Goal: Task Accomplishment & Management: Manage account settings

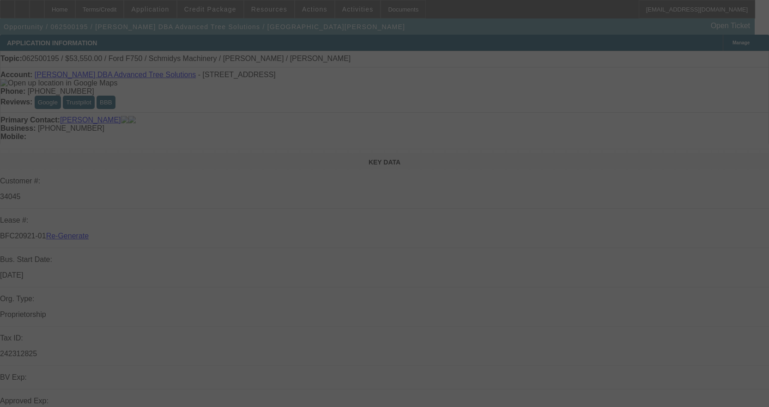
select select "3"
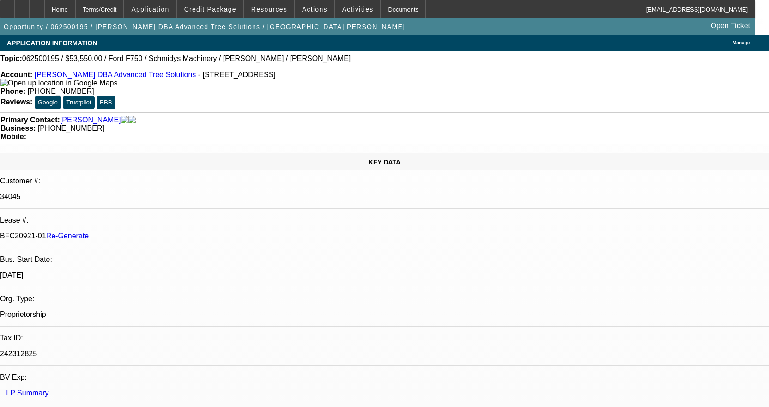
select select "0.1"
select select "0"
select select "3"
select select "0"
select select "6"
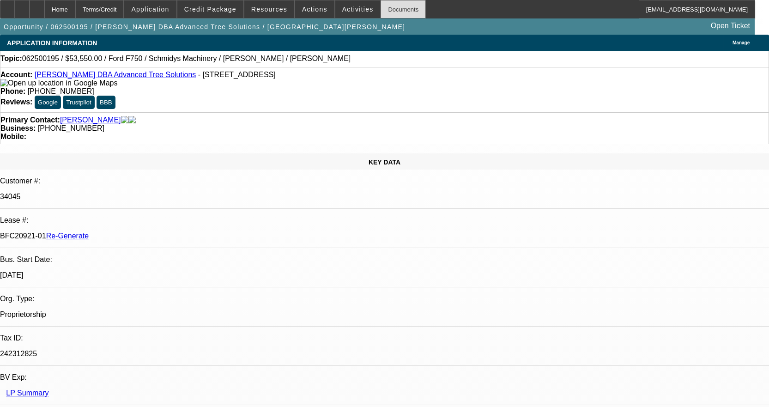
click at [388, 6] on div "Documents" at bounding box center [403, 9] width 45 height 18
click at [387, 11] on div "Documents" at bounding box center [403, 9] width 45 height 18
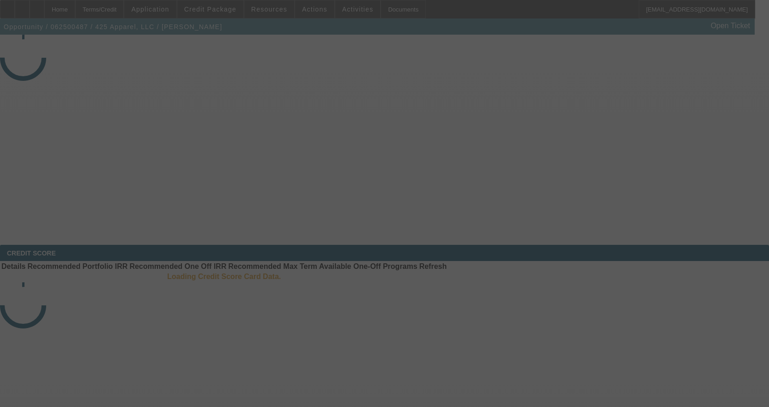
select select "4"
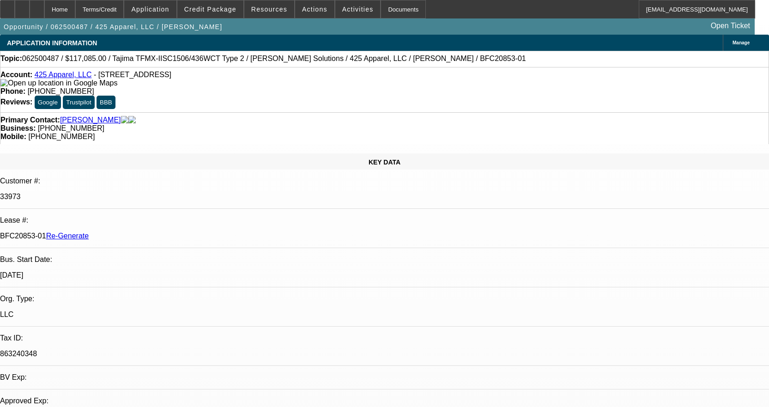
select select "0"
select select "2"
select select "0"
select select "6"
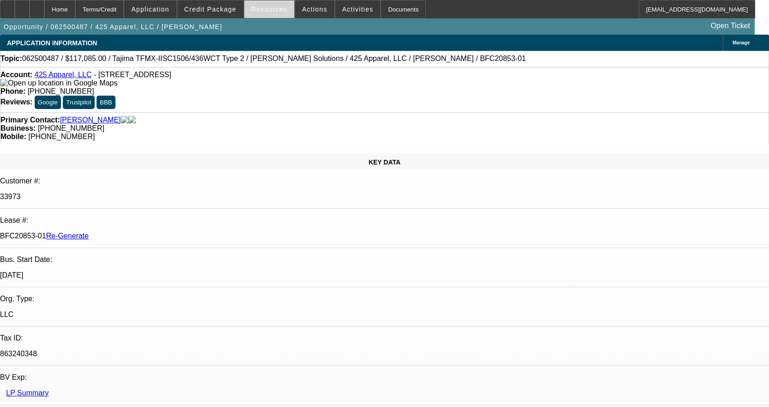
click at [276, 3] on span at bounding box center [269, 9] width 50 height 22
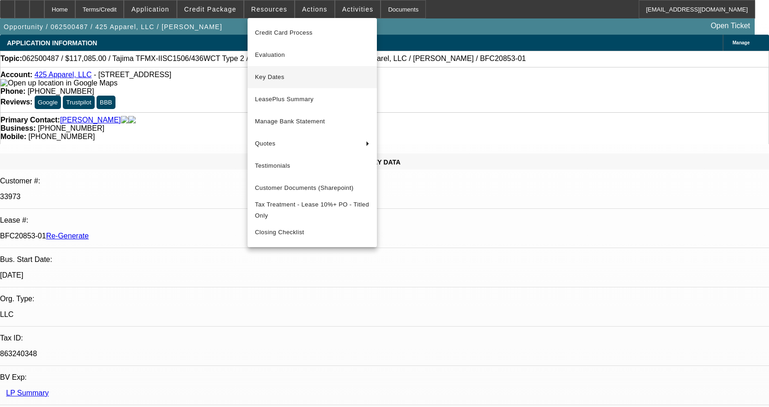
click at [279, 73] on span "Key Dates" at bounding box center [312, 77] width 115 height 11
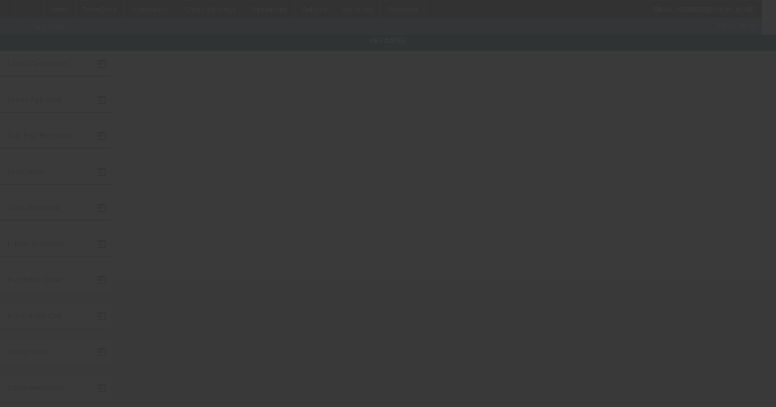
type input "6/19/2025"
type input "6/26/2025"
type input "7/17/2025"
type input "[DATE]"
type input "7/17/2025"
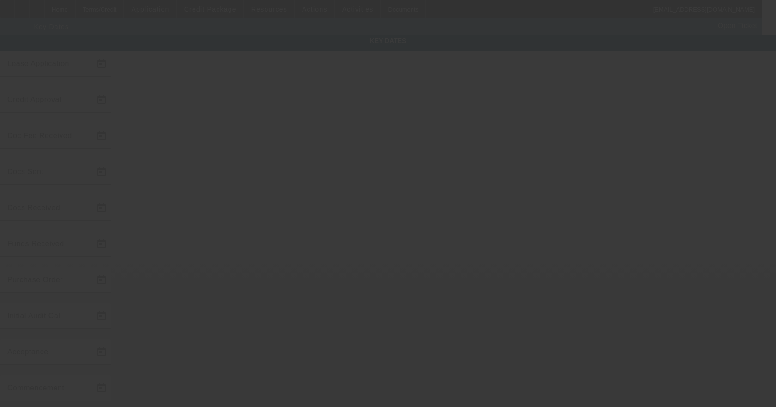
type input "7/17/2025"
type input "8/12/2025"
type input "8/15/2025"
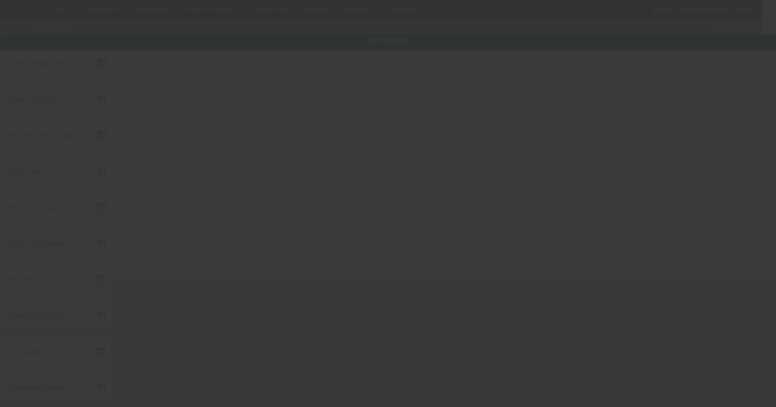
type input "9/15/2025"
type input "[DATE]"
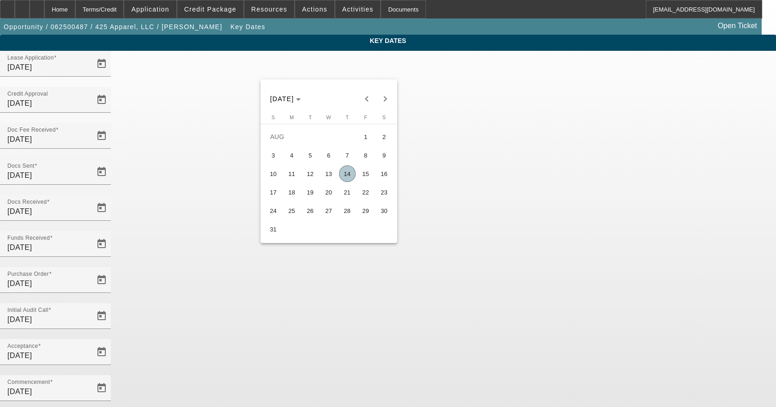
click at [350, 178] on span "14" at bounding box center [347, 173] width 17 height 17
type input "[DATE]"
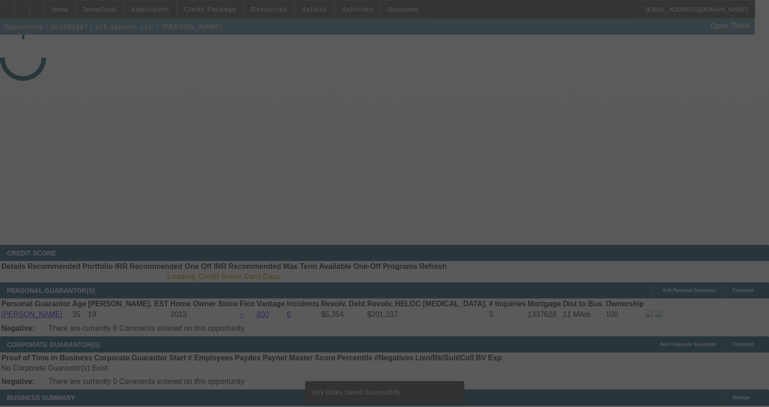
select select "4"
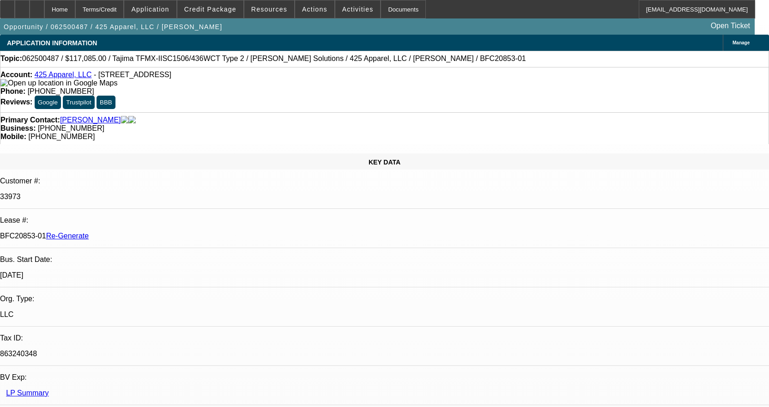
select select "0"
select select "2"
select select "0"
select select "6"
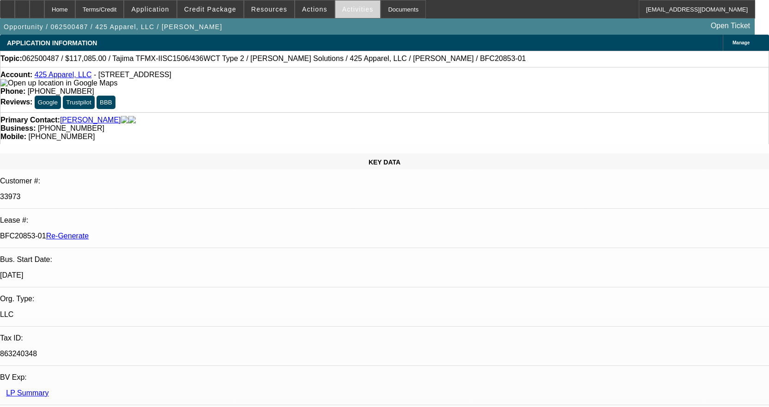
click at [344, 17] on span at bounding box center [357, 9] width 45 height 22
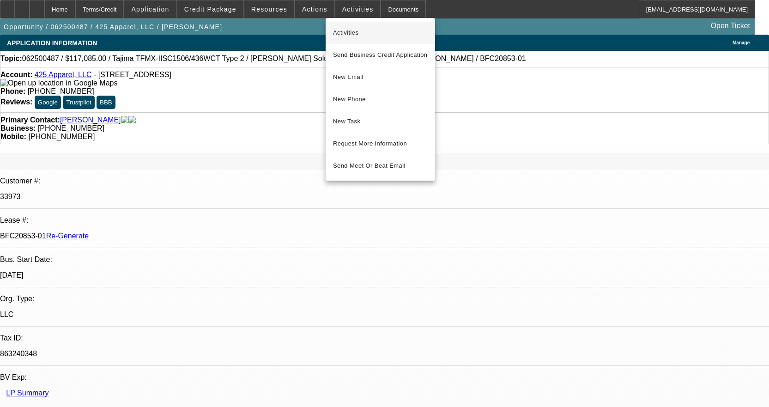
click at [356, 34] on span "Activities" at bounding box center [380, 32] width 95 height 11
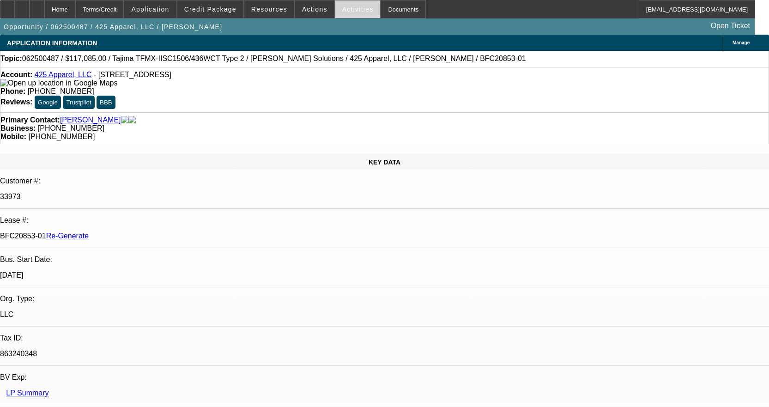
click at [349, 4] on span at bounding box center [357, 9] width 45 height 22
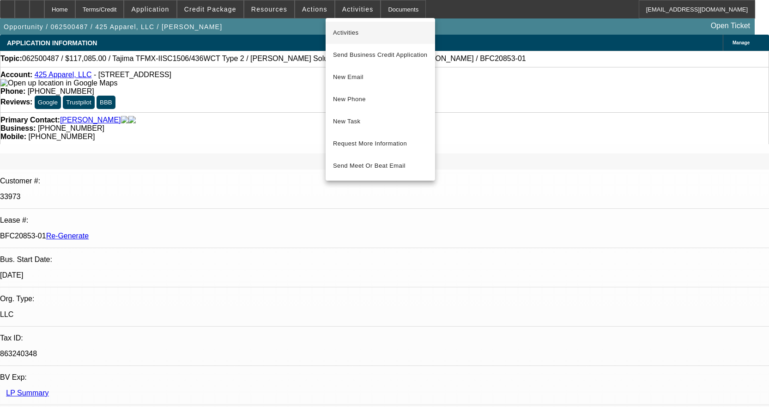
click at [347, 28] on span "Activities" at bounding box center [380, 32] width 95 height 11
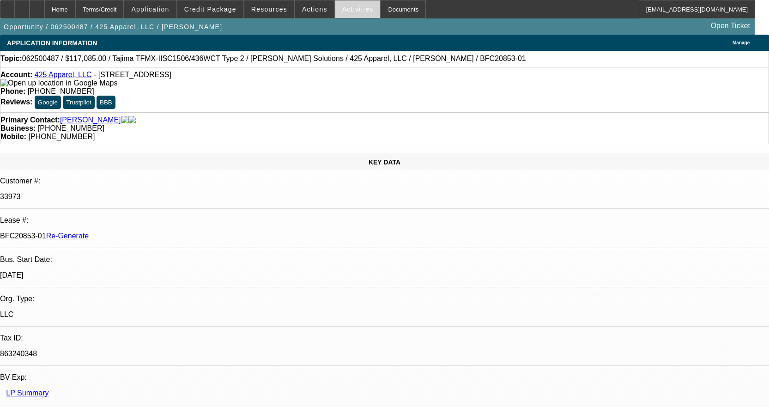
click at [359, 5] on span at bounding box center [357, 9] width 45 height 22
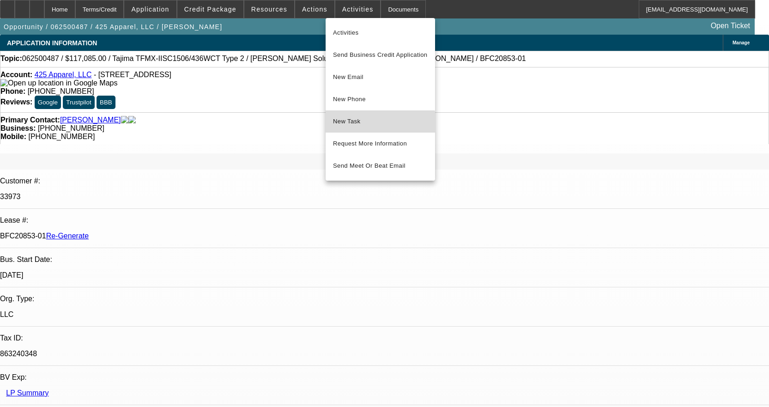
click at [364, 126] on span "New Task" at bounding box center [380, 121] width 95 height 11
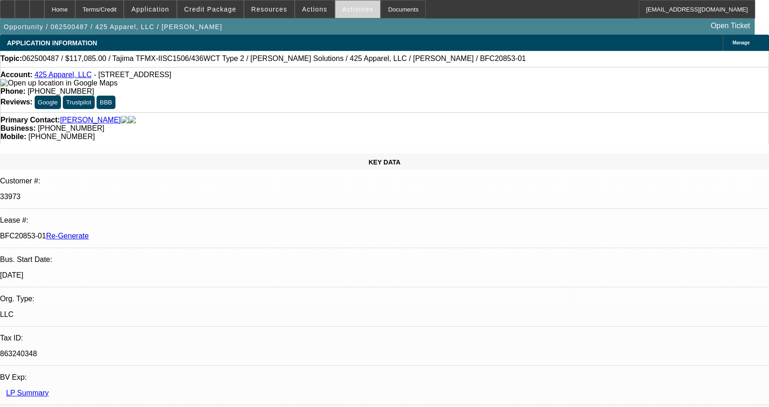
click at [343, 14] on span at bounding box center [357, 9] width 45 height 22
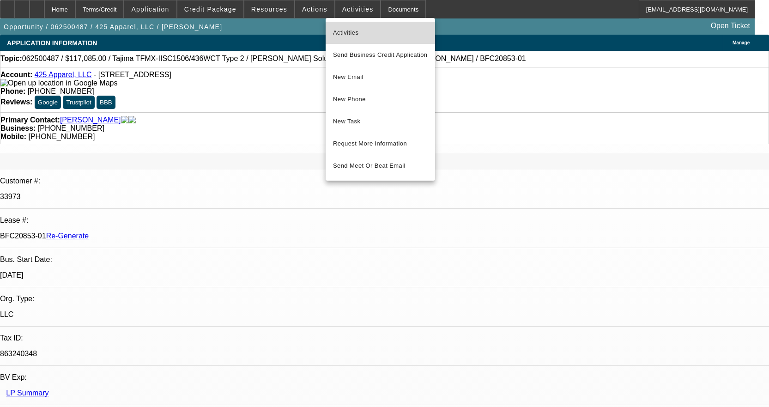
click at [341, 35] on span "Activities" at bounding box center [380, 32] width 95 height 11
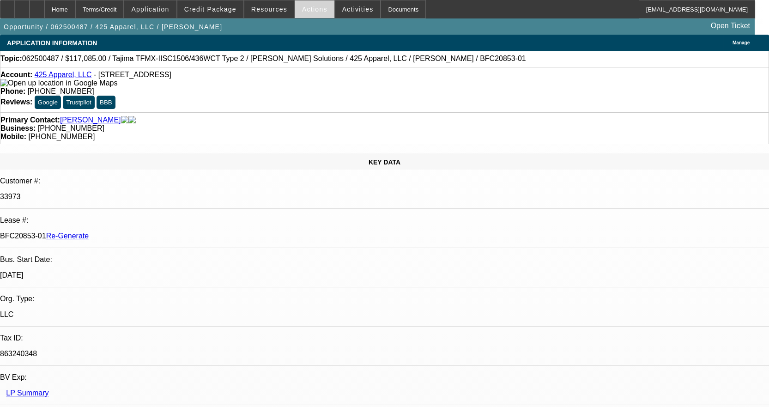
click at [314, 11] on span "Actions" at bounding box center [314, 9] width 25 height 7
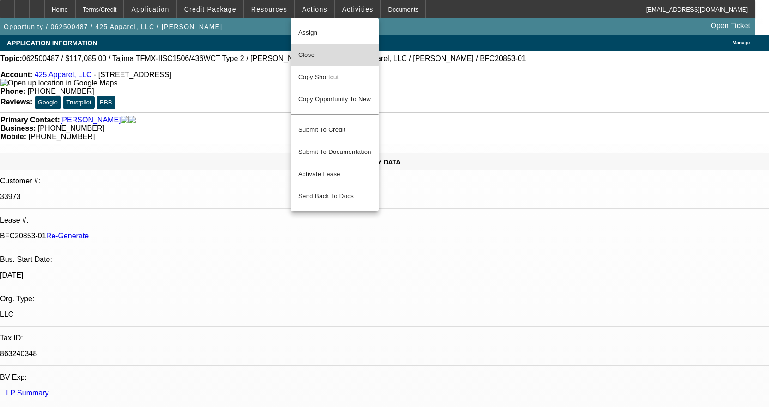
click at [303, 54] on span "Close" at bounding box center [334, 54] width 73 height 11
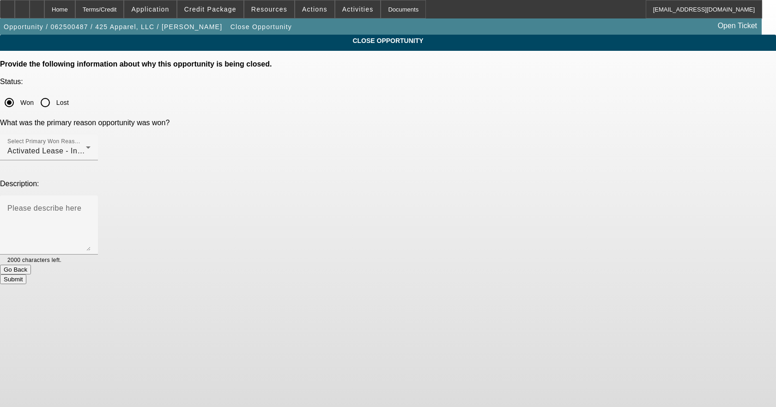
click at [26, 274] on button "Submit" at bounding box center [13, 279] width 26 height 10
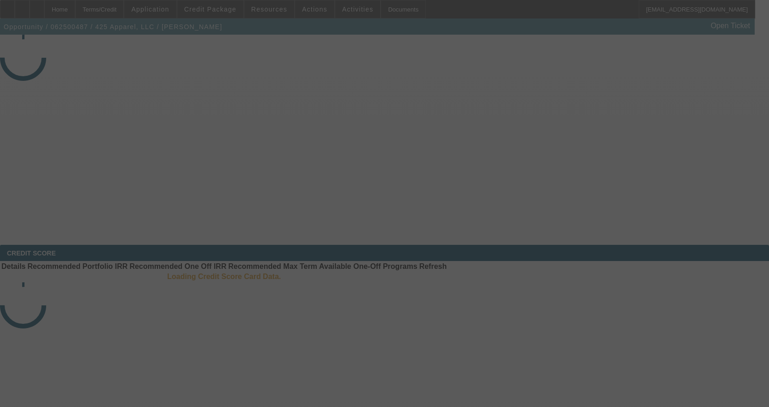
select select "4"
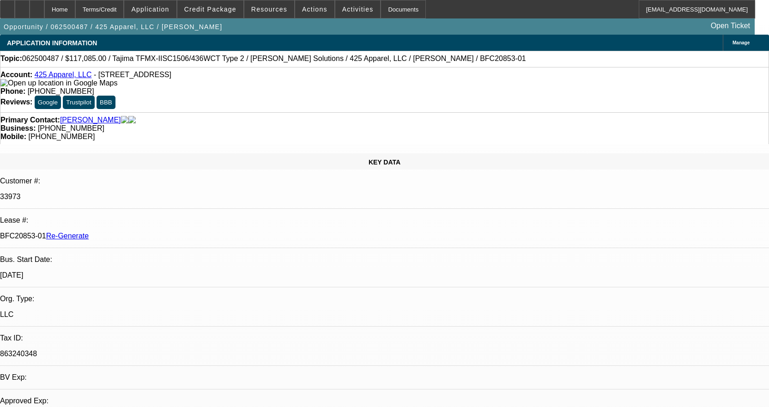
select select "0"
select select "2"
select select "0"
select select "6"
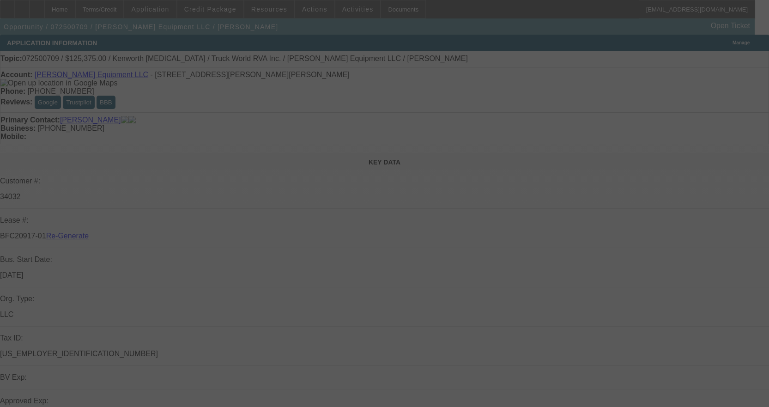
select select "3"
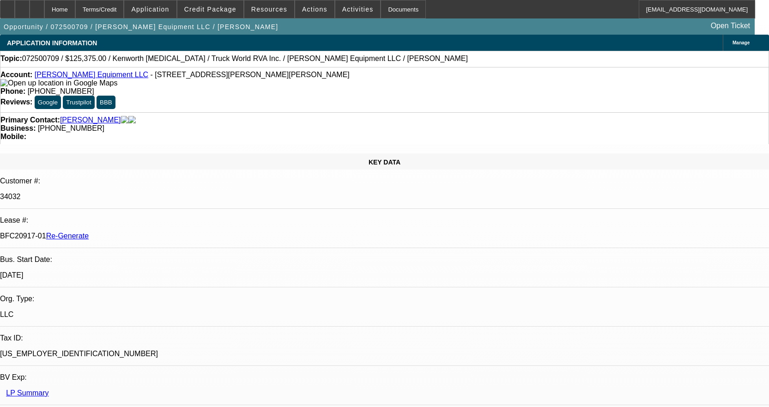
select select "0.15"
select select "2"
select select "0"
select select "6"
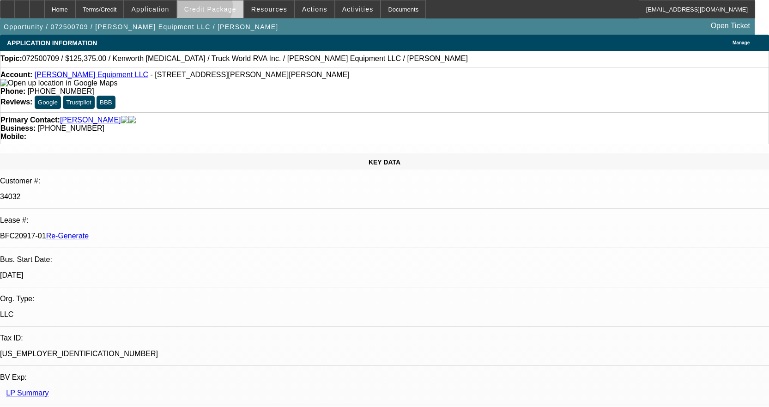
click at [215, 8] on span "Credit Package" at bounding box center [210, 9] width 52 height 7
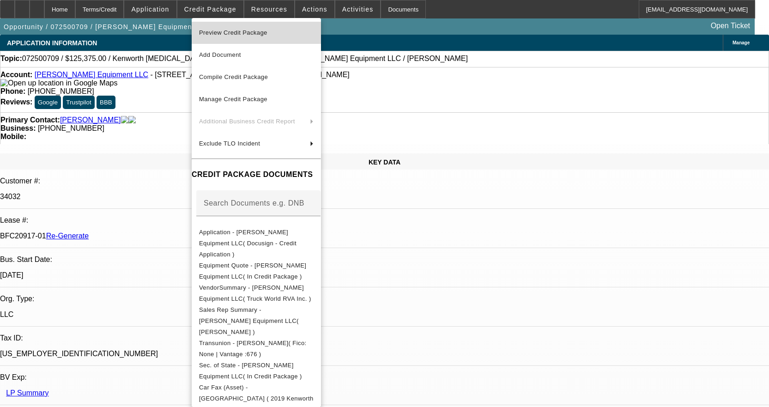
click at [218, 32] on span "Preview Credit Package" at bounding box center [233, 32] width 68 height 7
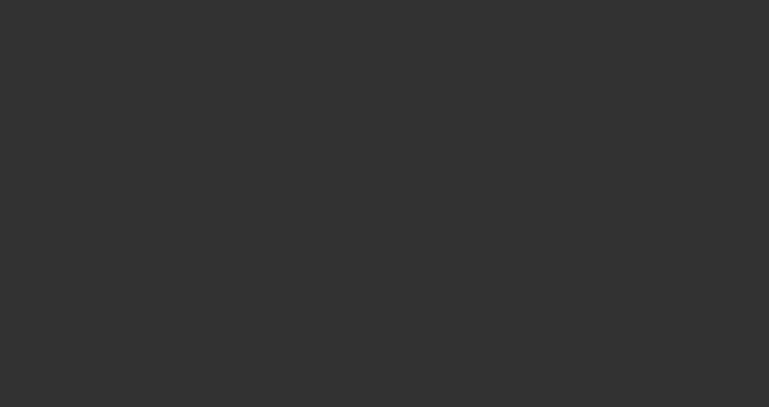
select select "3"
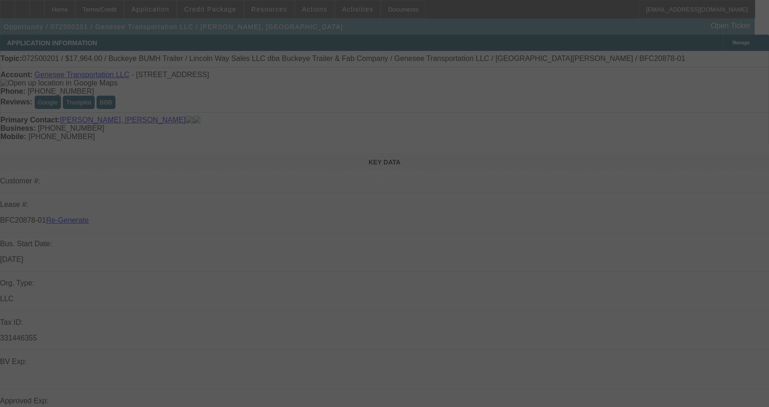
select select "0"
select select "2"
select select "0"
select select "1"
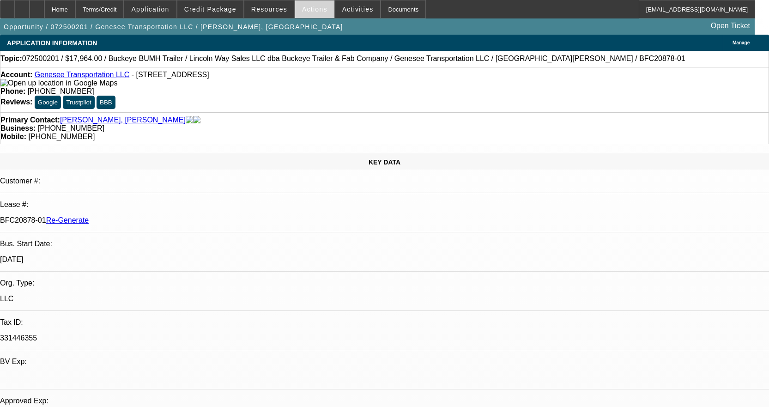
click at [309, 12] on span "Actions" at bounding box center [314, 9] width 25 height 7
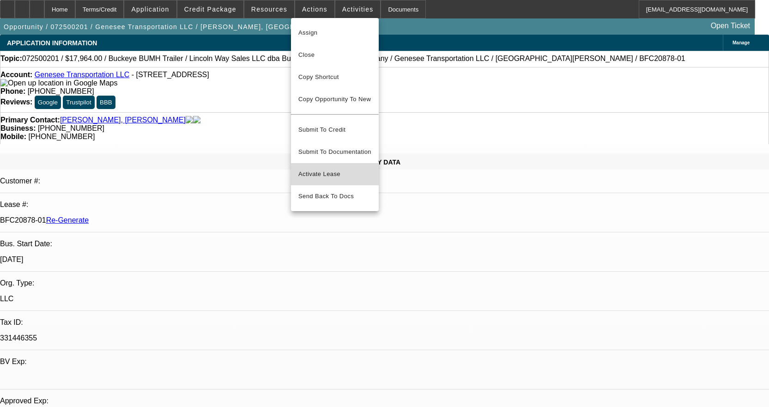
click at [320, 169] on span "Activate Lease" at bounding box center [334, 174] width 73 height 11
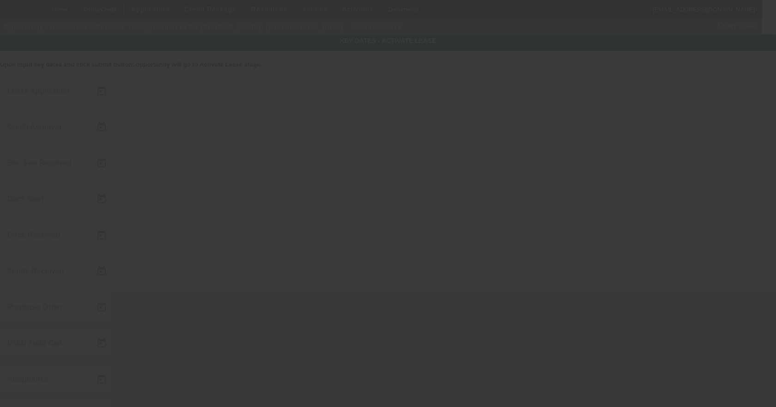
type input "[DATE]"
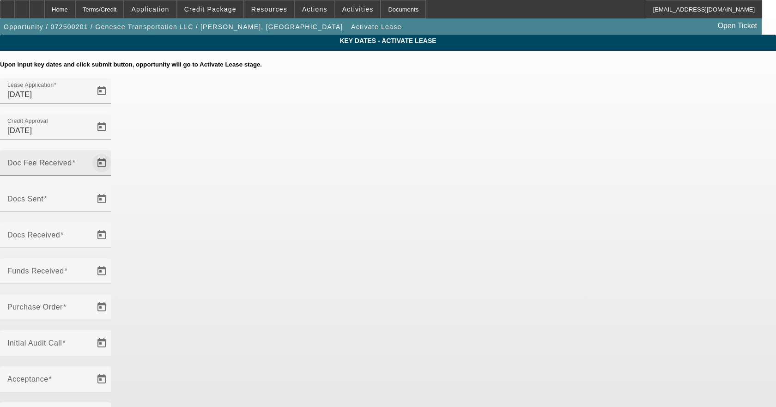
click at [113, 152] on span "Open calendar" at bounding box center [102, 163] width 22 height 22
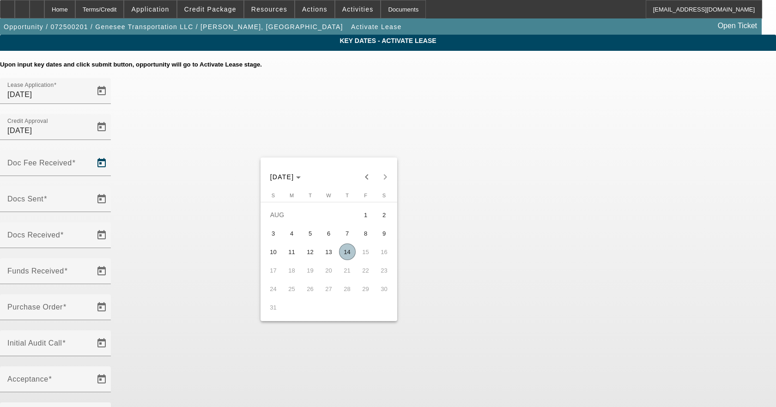
click at [347, 255] on span "14" at bounding box center [347, 251] width 17 height 17
type input "[DATE]"
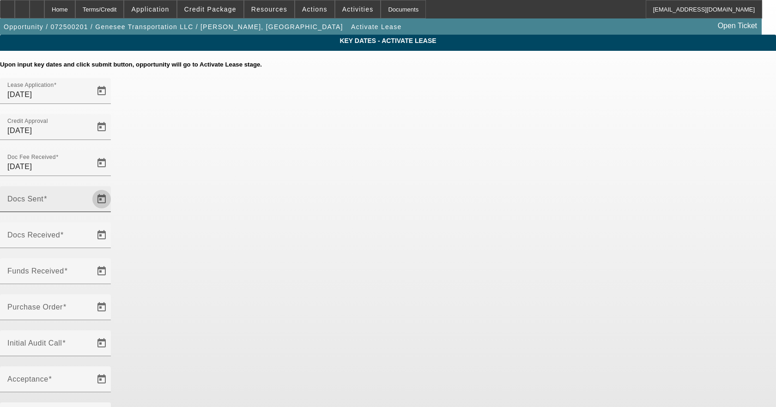
click at [113, 188] on span "Open calendar" at bounding box center [102, 199] width 22 height 22
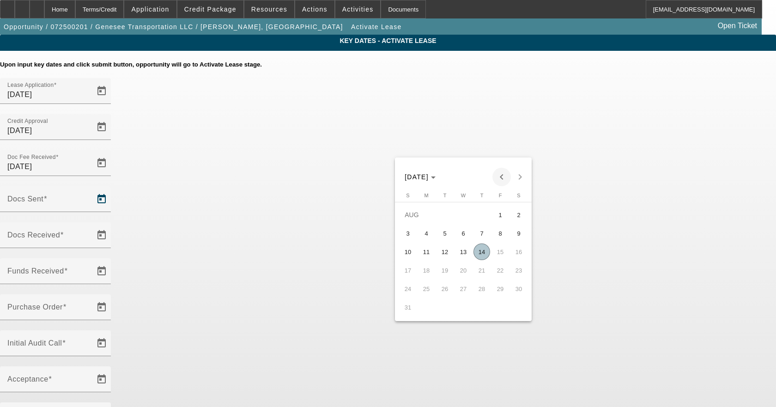
click at [503, 170] on span "Previous month" at bounding box center [501, 177] width 18 height 18
click at [494, 272] on span "18" at bounding box center [500, 270] width 17 height 17
type input "[DATE]"
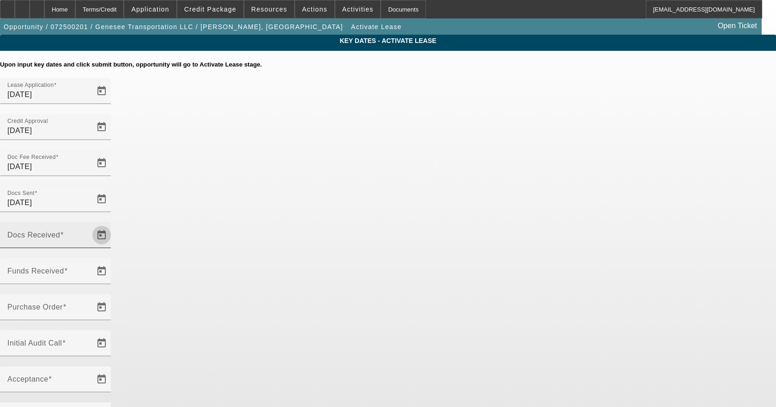
click at [113, 224] on span "Open calendar" at bounding box center [102, 235] width 22 height 22
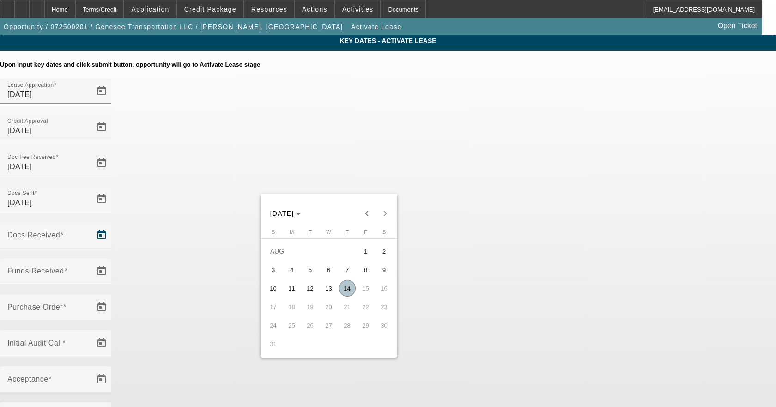
click at [350, 290] on span "14" at bounding box center [347, 288] width 17 height 17
type input "[DATE]"
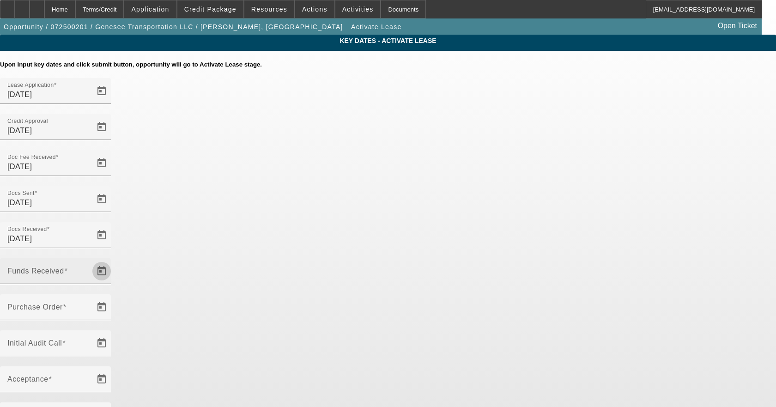
click at [113, 260] on span "Open calendar" at bounding box center [102, 271] width 22 height 22
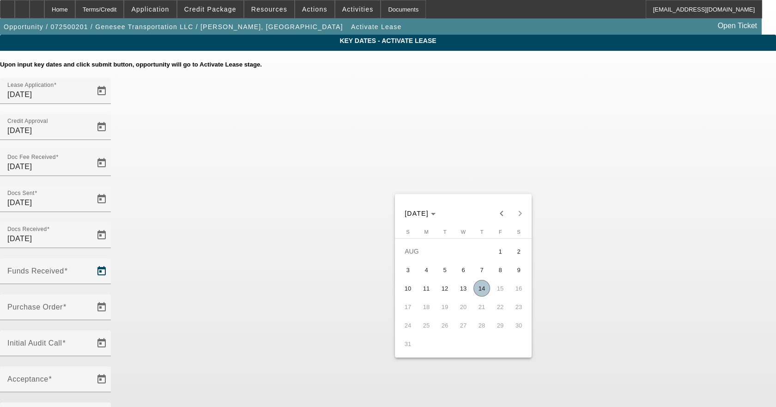
click at [485, 285] on span "14" at bounding box center [481, 288] width 17 height 17
type input "[DATE]"
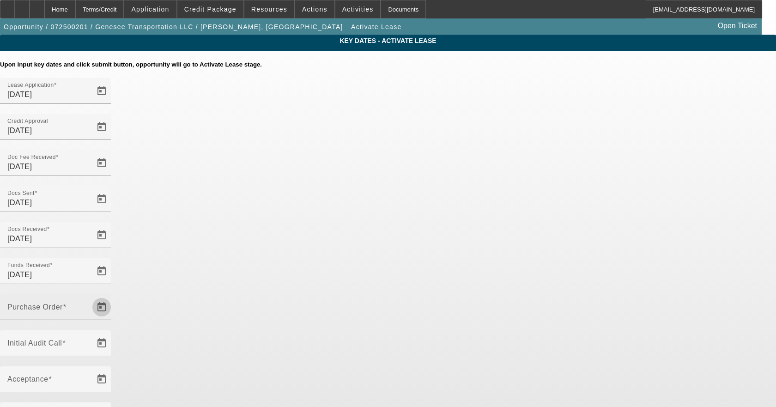
click at [113, 296] on span "Open calendar" at bounding box center [102, 307] width 22 height 22
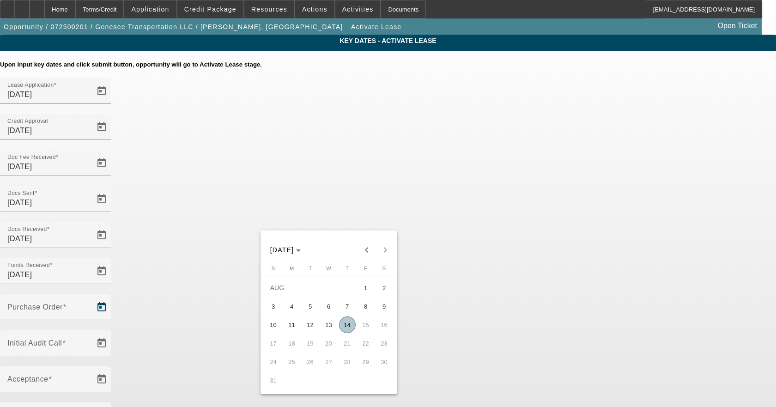
click at [354, 327] on span "14" at bounding box center [347, 324] width 17 height 17
type input "[DATE]"
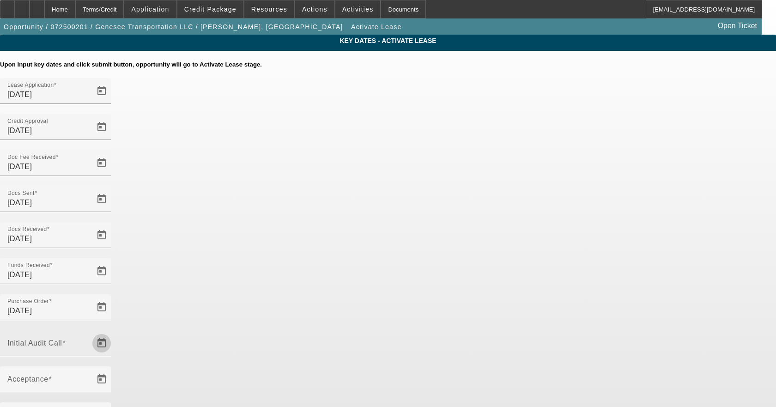
click at [113, 332] on span "Open calendar" at bounding box center [102, 343] width 22 height 22
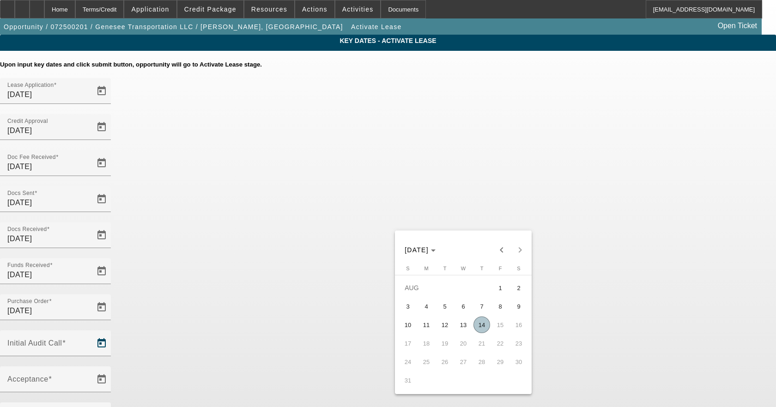
click at [479, 325] on span "14" at bounding box center [481, 324] width 17 height 17
type input "[DATE]"
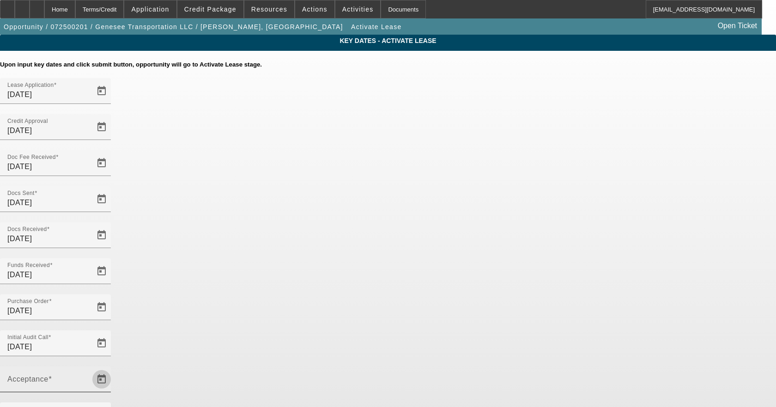
click at [113, 368] on span "Open calendar" at bounding box center [102, 379] width 22 height 22
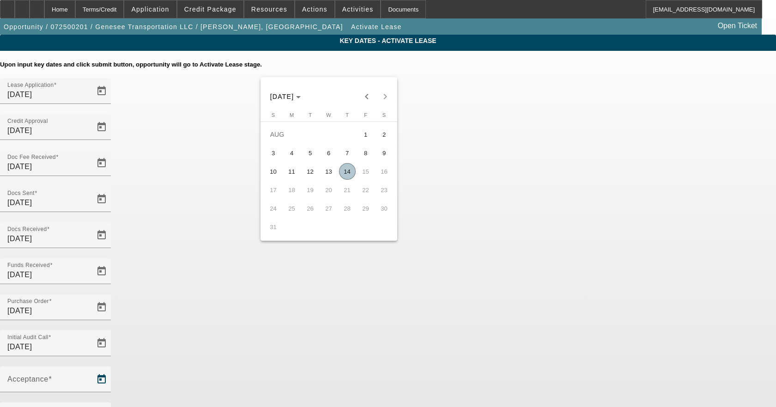
click at [349, 172] on span "14" at bounding box center [347, 171] width 17 height 17
type input "[DATE]"
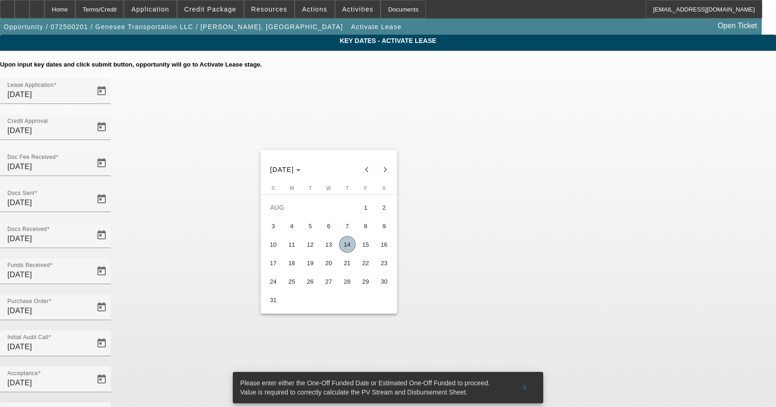
click at [341, 248] on span "14" at bounding box center [347, 244] width 17 height 17
type input "[DATE]"
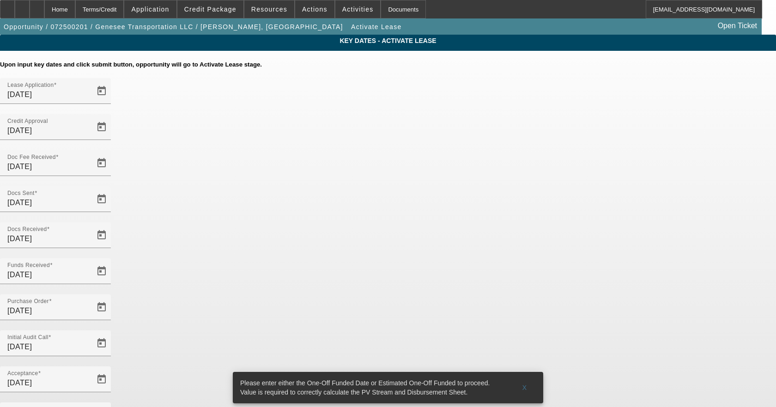
click at [484, 368] on div "Please enter either the One-Off Funded Date or Estimated One-Off Funded to proc…" at bounding box center [388, 387] width 318 height 39
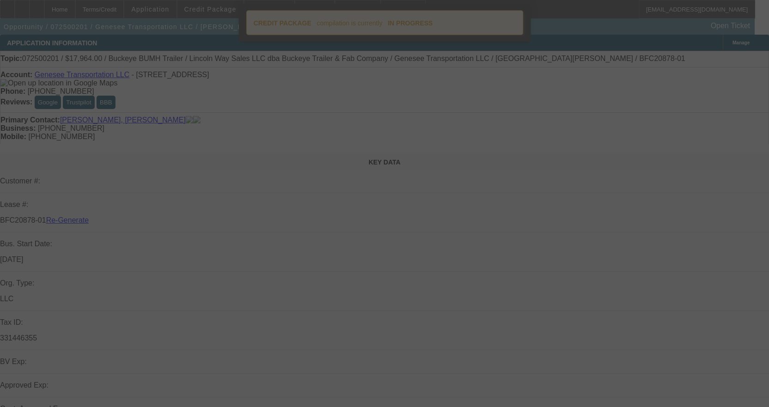
select select "4"
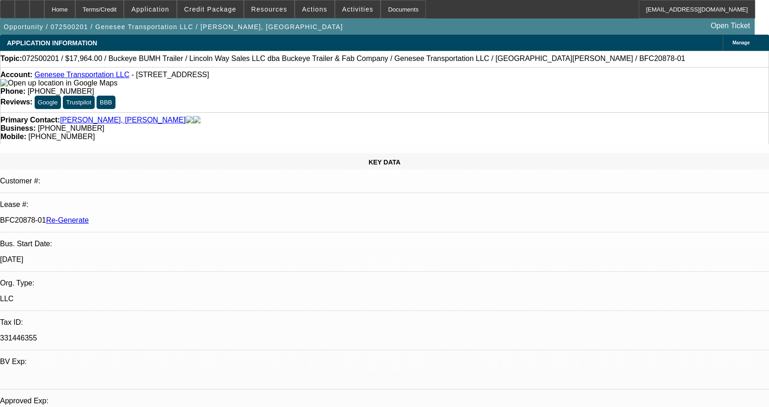
select select "0"
select select "2"
select select "0"
select select "1"
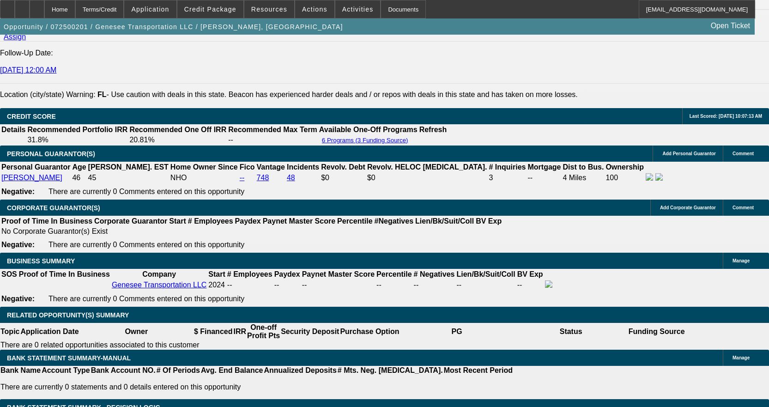
scroll to position [1293, 0]
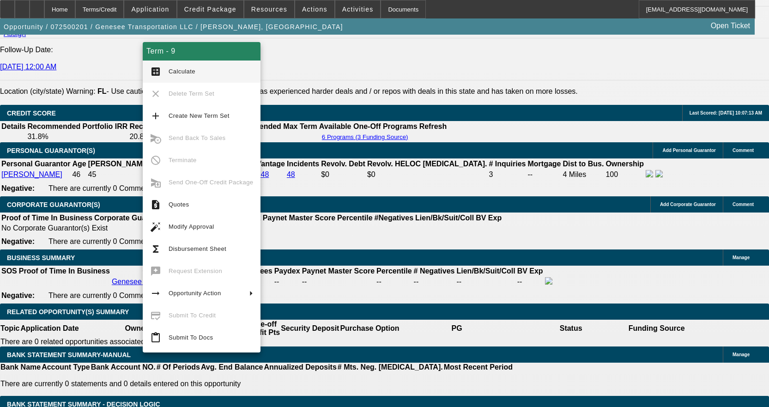
scroll to position [1311, 0]
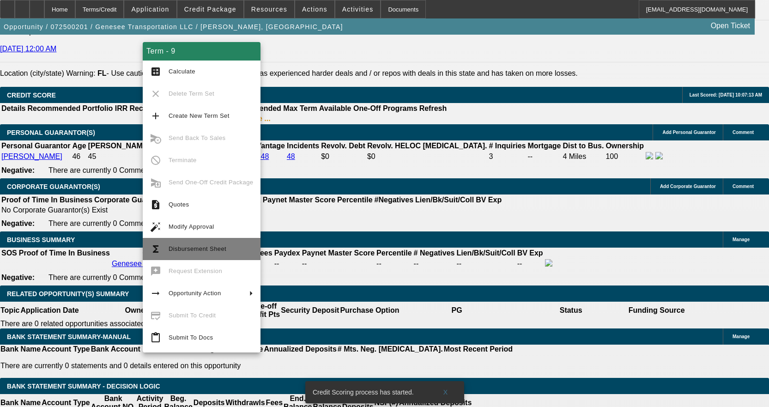
click at [197, 250] on span "Disbursement Sheet" at bounding box center [198, 248] width 58 height 7
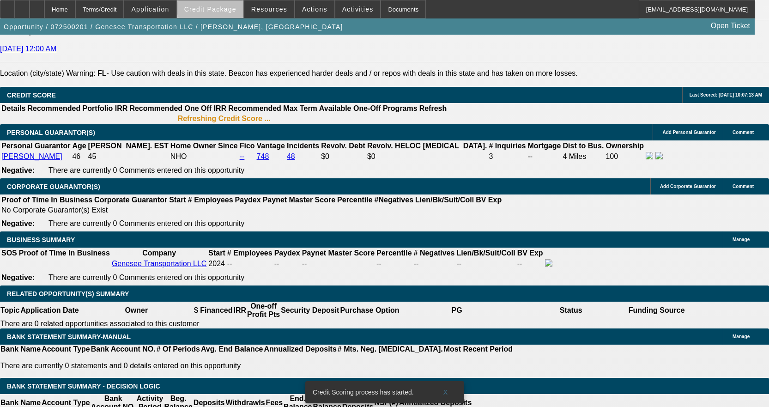
click at [226, 8] on span "Credit Package" at bounding box center [210, 9] width 52 height 7
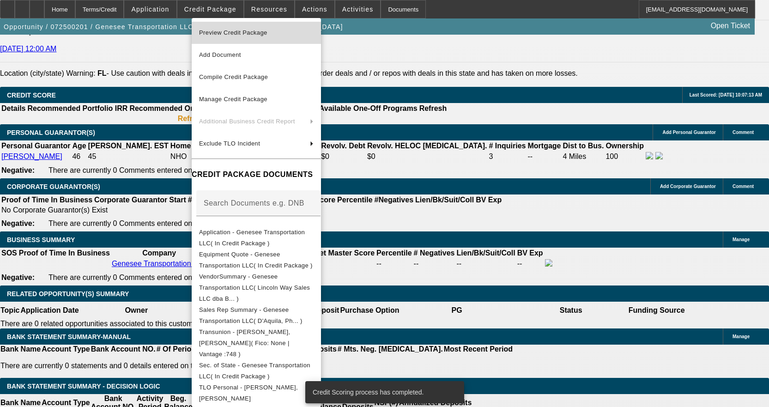
click at [244, 27] on button "Preview Credit Package" at bounding box center [256, 33] width 129 height 22
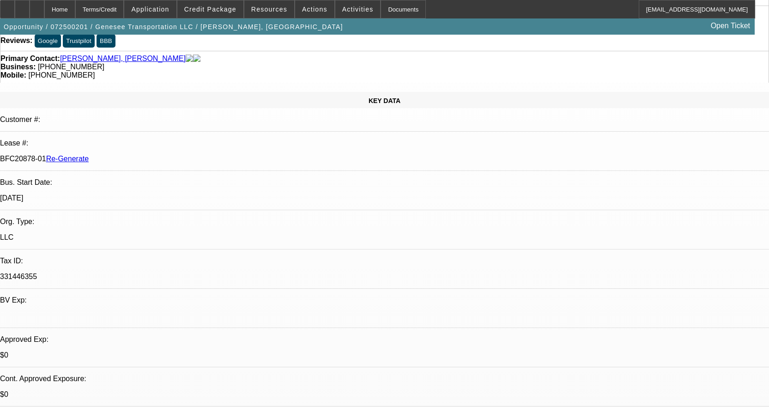
scroll to position [0, 0]
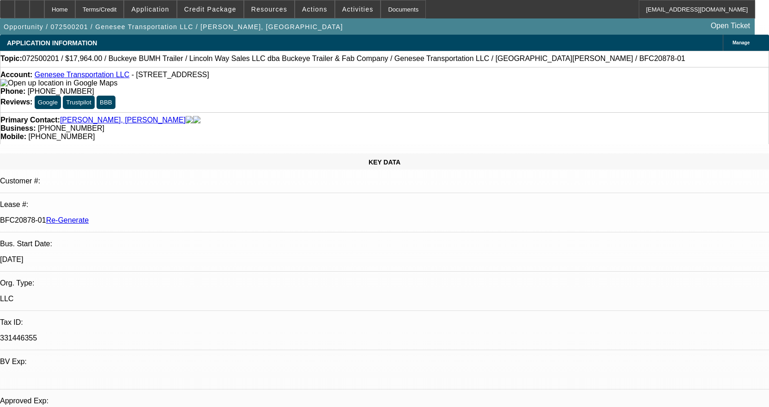
click at [392, 19] on div "Opportunity / 072500201 / Genesee Transportation LLC / [PERSON_NAME], [GEOGRAPH…" at bounding box center [377, 26] width 755 height 16
click at [391, 14] on div "Documents" at bounding box center [403, 9] width 45 height 18
